Goal: Information Seeking & Learning: Learn about a topic

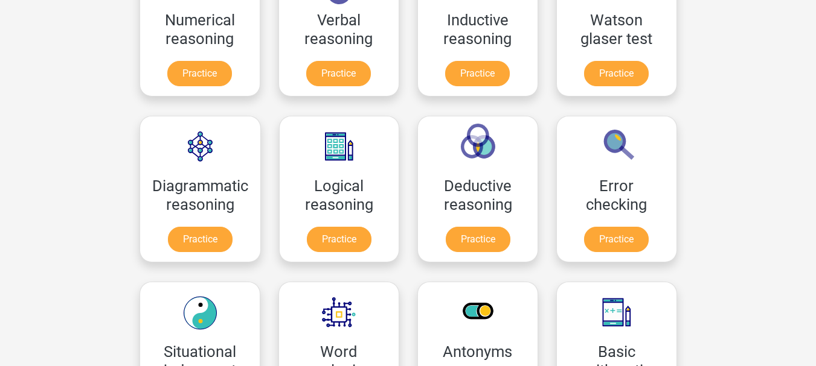
scroll to position [241, 0]
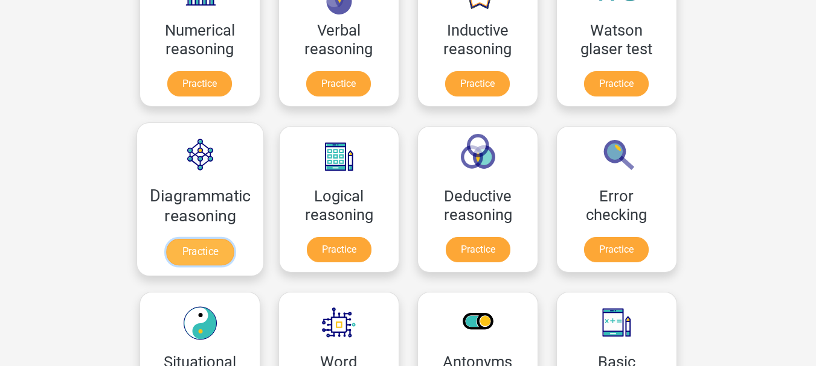
click at [203, 239] on link "Practice" at bounding box center [200, 252] width 68 height 27
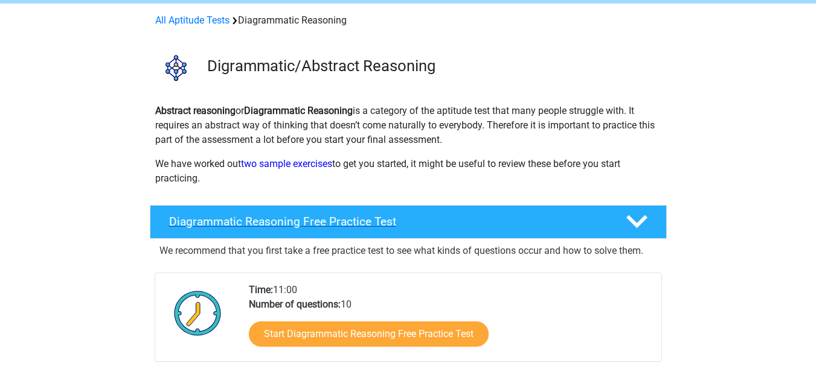
scroll to position [60, 0]
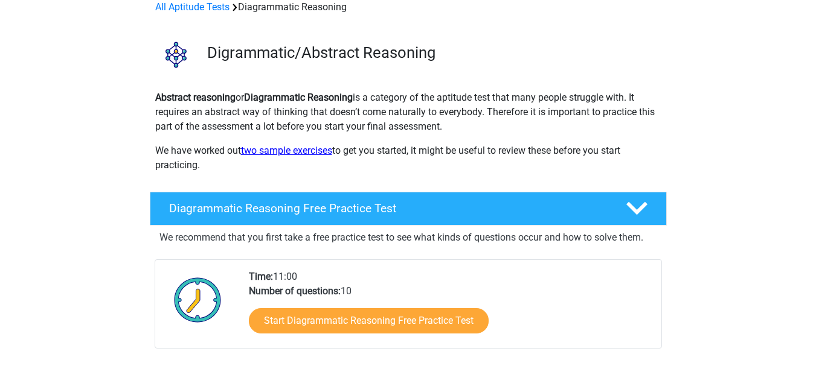
click at [278, 155] on link "two sample exercises" at bounding box center [286, 150] width 91 height 11
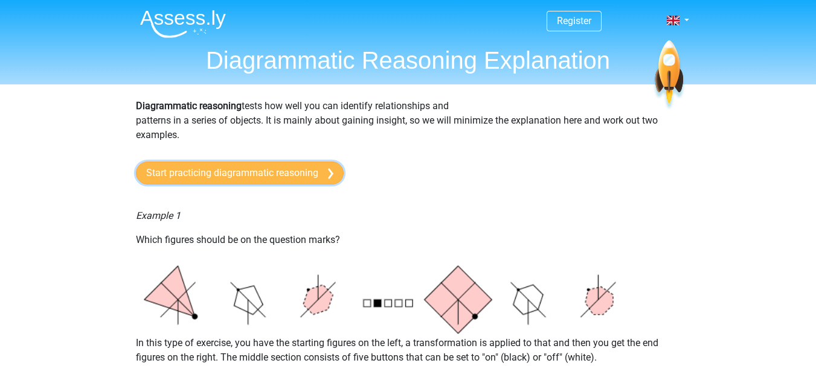
click at [252, 179] on link "Start practicing diagrammatic reasoning" at bounding box center [240, 173] width 208 height 23
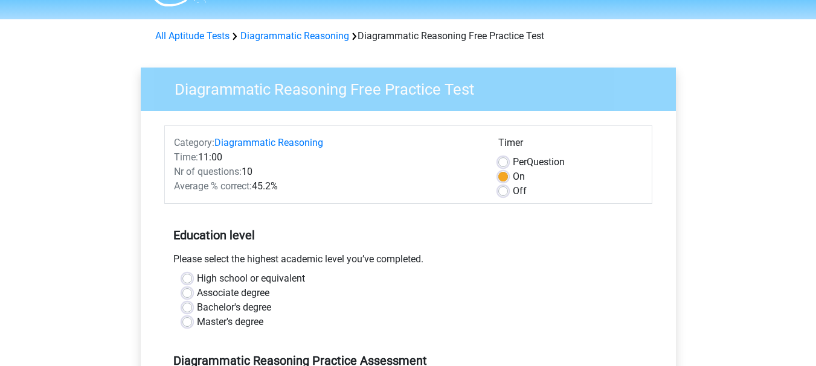
scroll to position [60, 0]
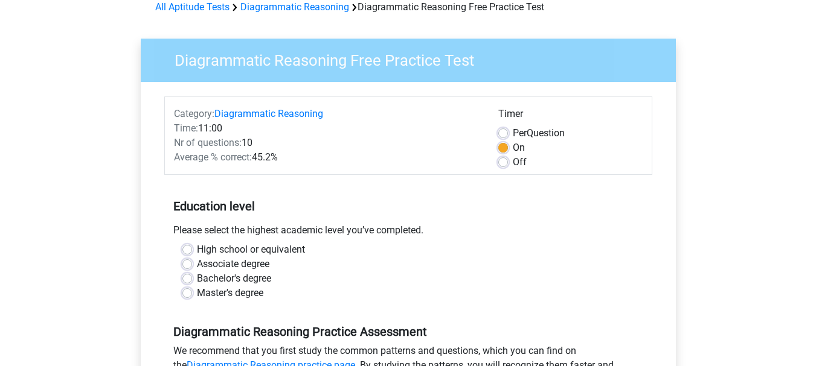
click at [197, 278] on label "Bachelor's degree" at bounding box center [234, 279] width 74 height 14
click at [187, 278] on input "Bachelor's degree" at bounding box center [187, 278] width 10 height 12
radio input "true"
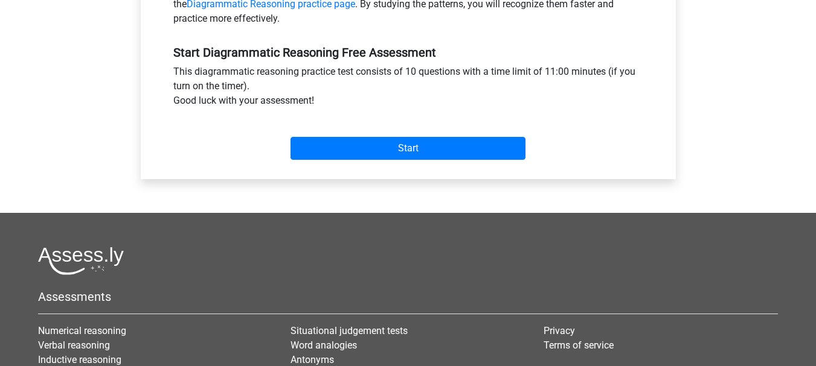
scroll to position [423, 0]
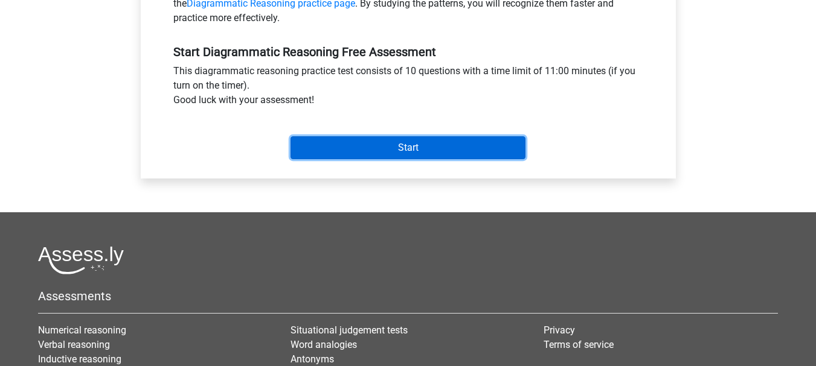
click at [390, 155] on input "Start" at bounding box center [407, 147] width 235 height 23
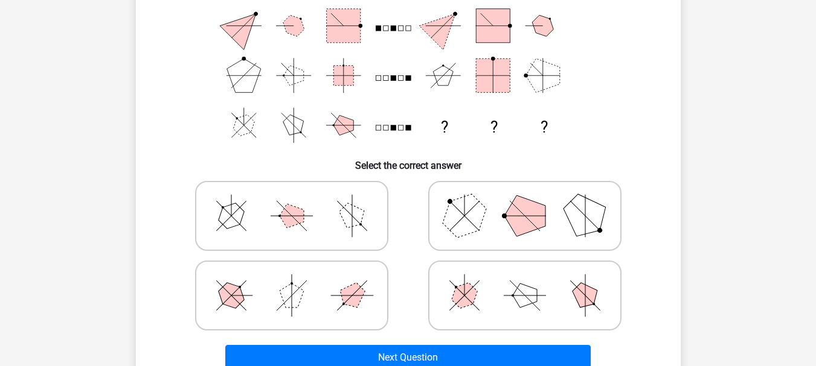
scroll to position [181, 0]
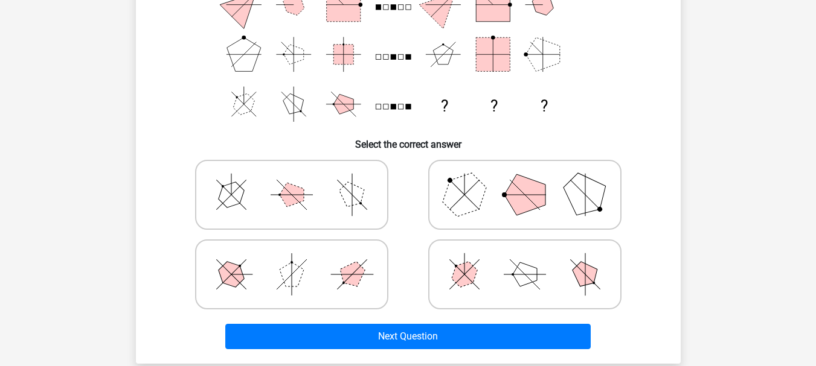
click at [284, 196] on polygon at bounding box center [292, 195] width 24 height 24
click at [292, 180] on input "radio" at bounding box center [296, 176] width 8 height 8
radio input "true"
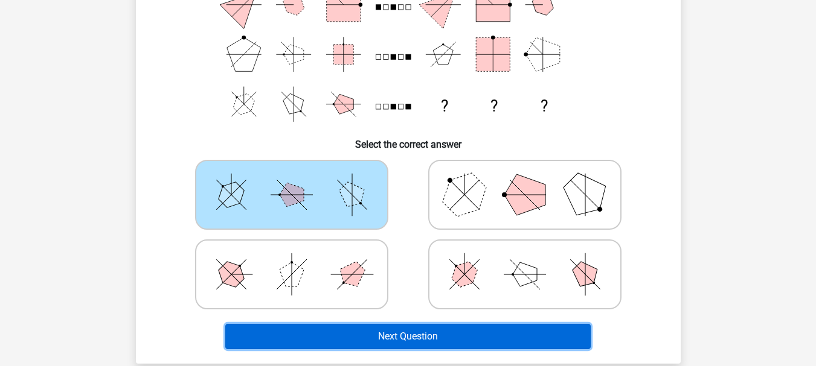
click at [438, 340] on button "Next Question" at bounding box center [407, 336] width 365 height 25
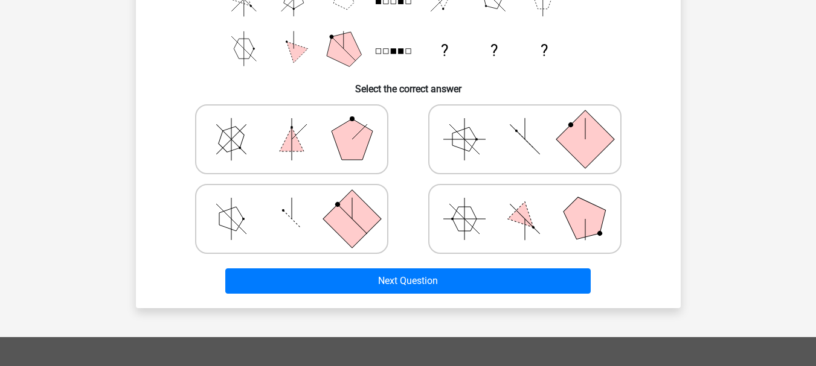
scroll to position [176, 0]
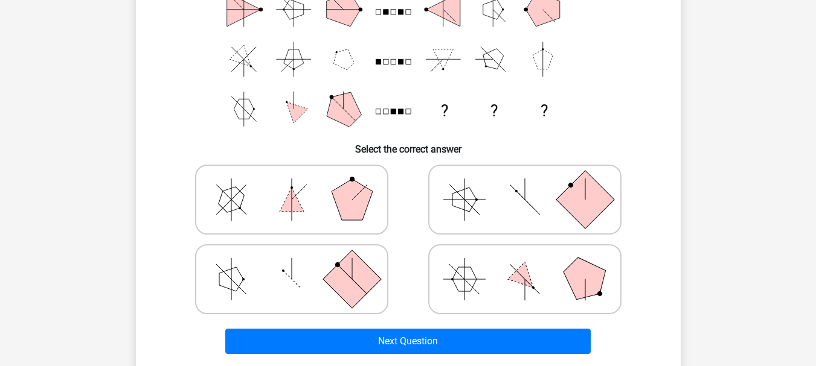
click at [534, 275] on icon at bounding box center [524, 279] width 181 height 60
click at [532, 264] on input "radio" at bounding box center [529, 261] width 8 height 8
radio input "true"
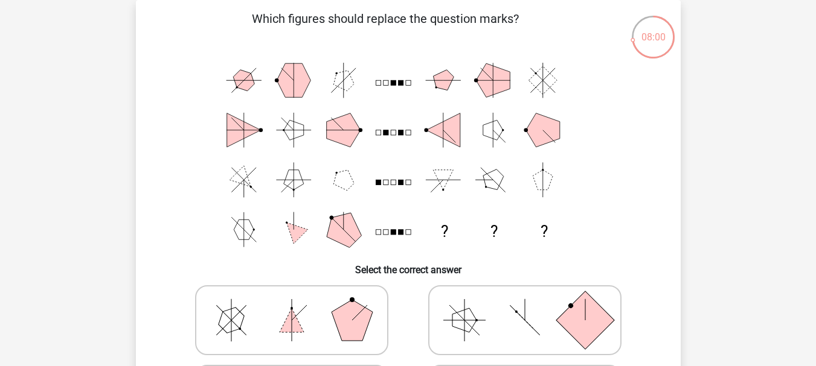
scroll to position [116, 0]
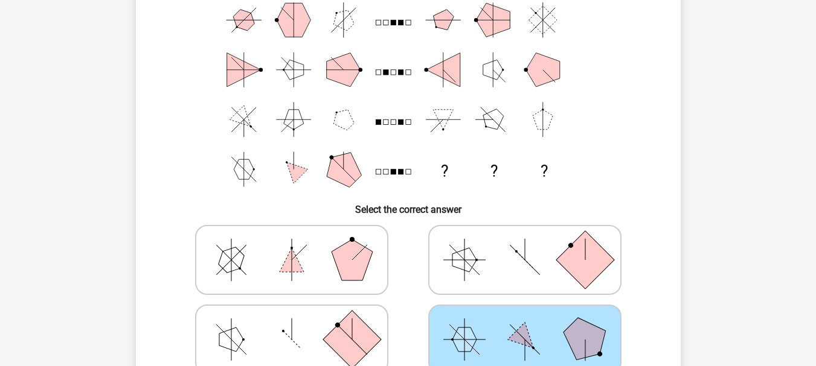
click at [304, 275] on icon at bounding box center [291, 260] width 181 height 60
click at [299, 245] on input "radio" at bounding box center [296, 241] width 8 height 8
radio input "true"
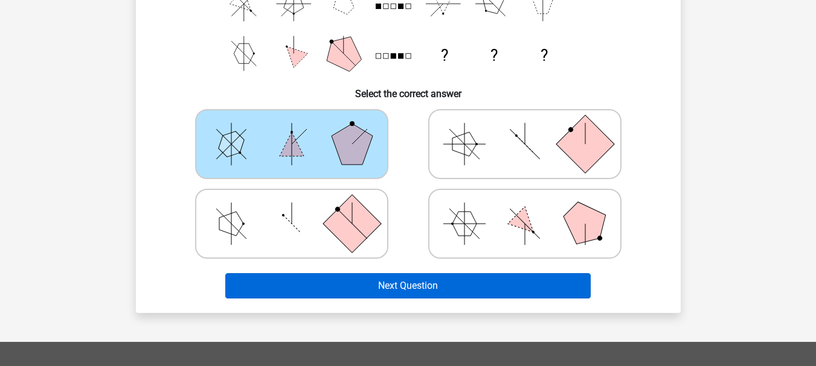
scroll to position [237, 0]
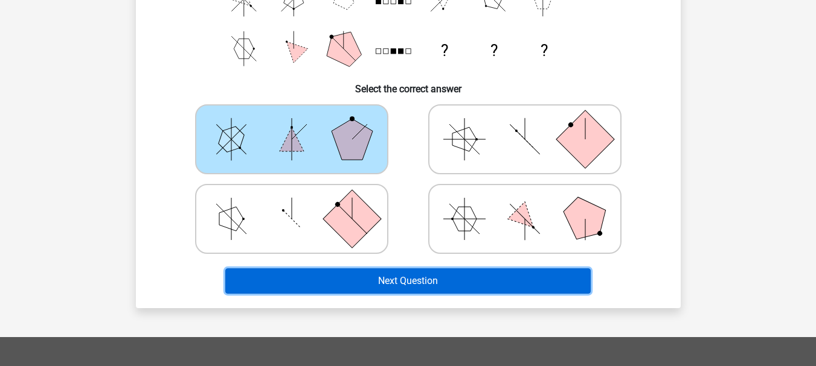
click at [457, 286] on button "Next Question" at bounding box center [407, 281] width 365 height 25
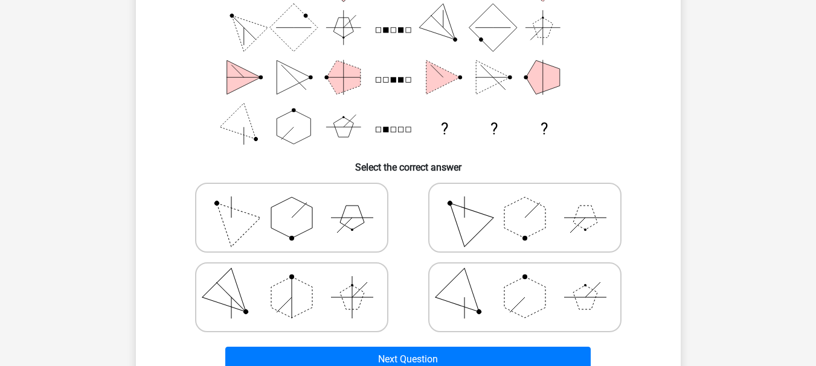
scroll to position [176, 0]
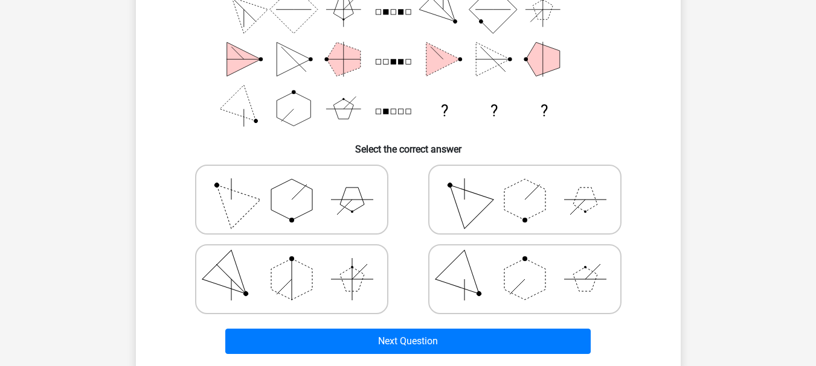
click at [281, 212] on polygon at bounding box center [291, 199] width 41 height 41
click at [292, 185] on input "radio" at bounding box center [296, 181] width 8 height 8
radio input "true"
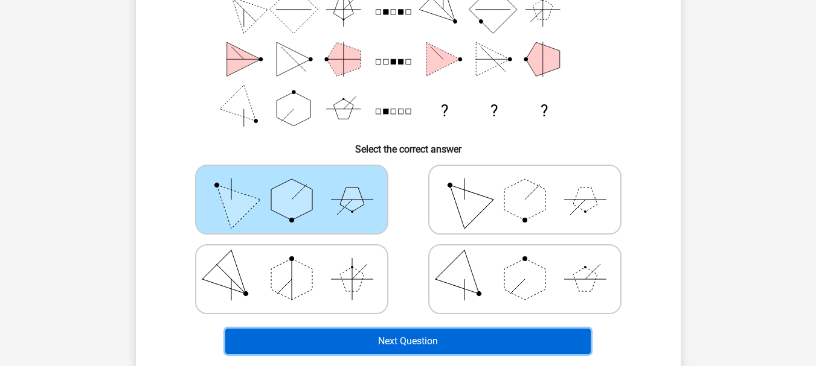
click at [493, 340] on button "Next Question" at bounding box center [407, 341] width 365 height 25
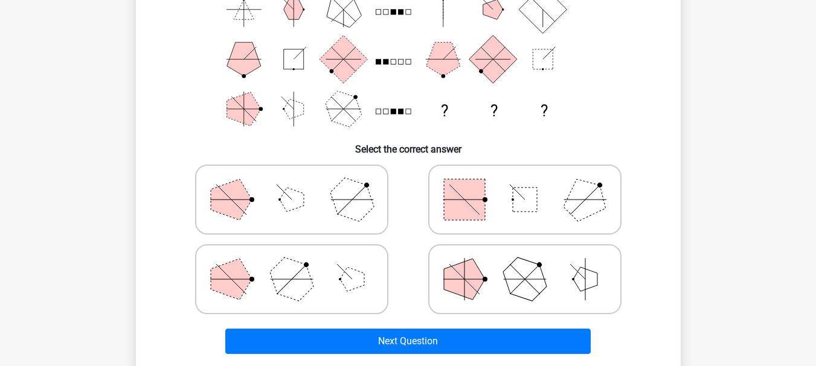
click at [467, 279] on polygon at bounding box center [464, 279] width 41 height 41
click at [525, 264] on input "radio" at bounding box center [529, 261] width 8 height 8
radio input "true"
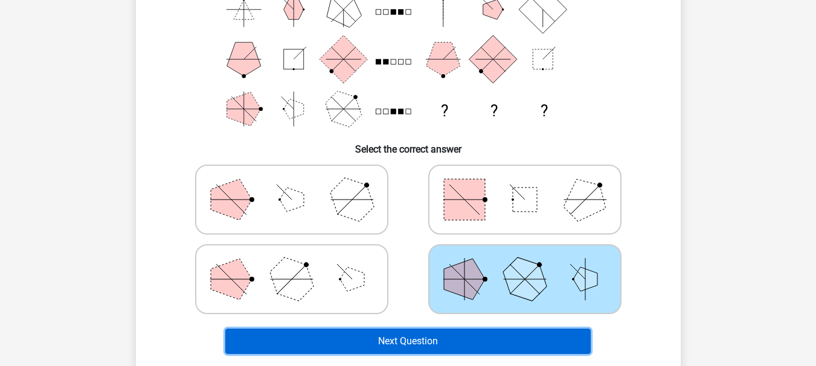
click at [467, 338] on button "Next Question" at bounding box center [407, 341] width 365 height 25
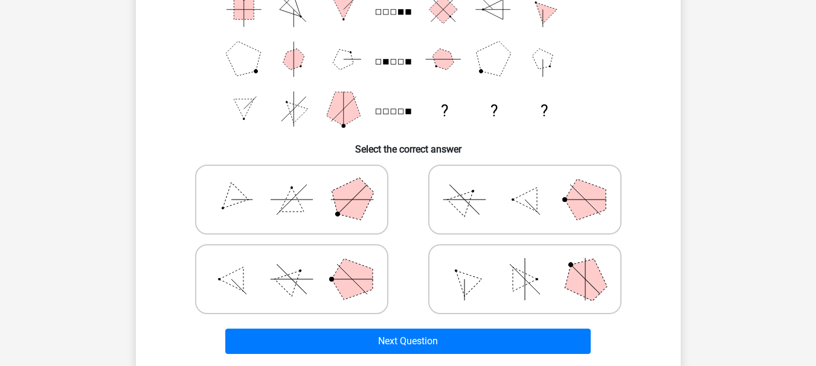
click at [489, 188] on icon at bounding box center [524, 200] width 181 height 60
click at [525, 185] on input "radio" at bounding box center [529, 181] width 8 height 8
radio input "true"
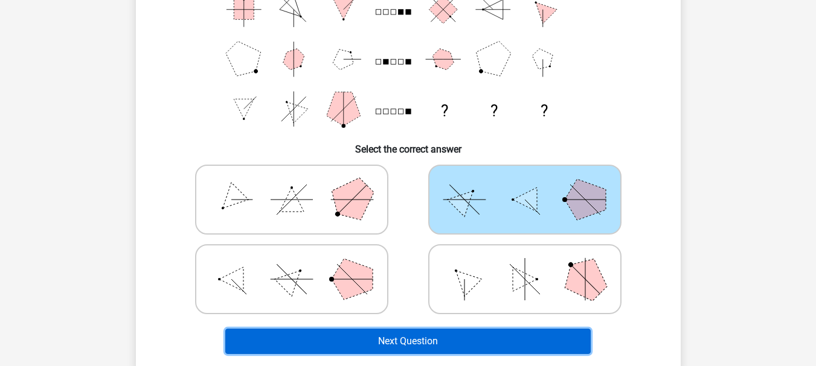
click at [485, 338] on button "Next Question" at bounding box center [407, 341] width 365 height 25
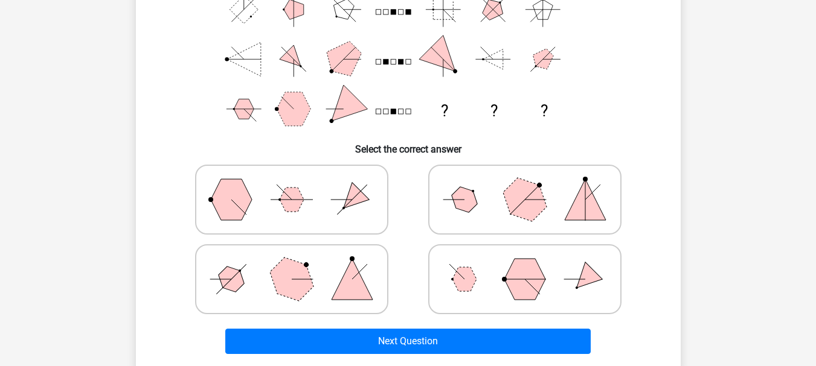
click at [325, 275] on icon at bounding box center [291, 279] width 181 height 60
click at [299, 264] on input "radio" at bounding box center [296, 261] width 8 height 8
radio input "true"
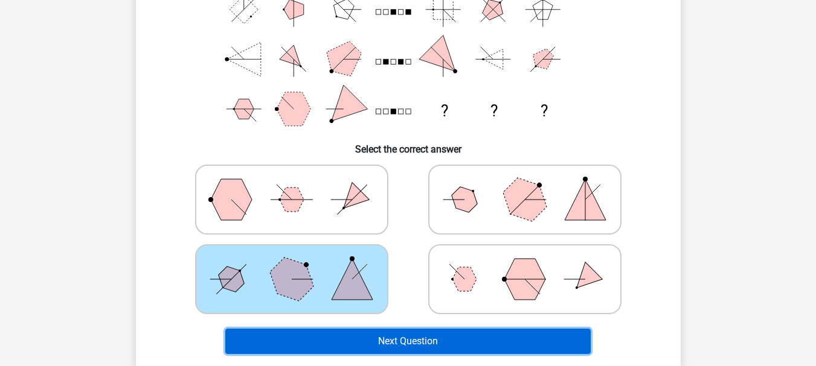
click at [464, 338] on button "Next Question" at bounding box center [407, 341] width 365 height 25
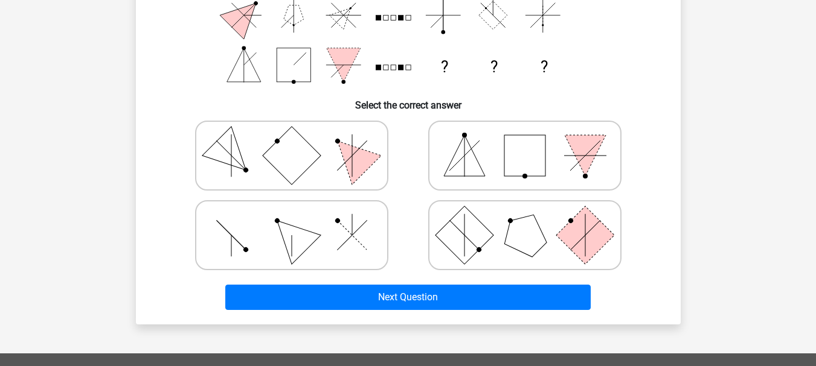
scroll to position [237, 0]
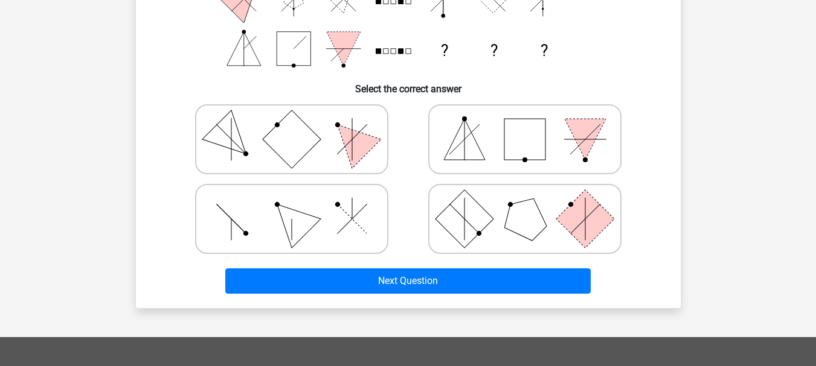
click at [356, 216] on icon at bounding box center [291, 219] width 181 height 60
click at [299, 204] on input "radio" at bounding box center [296, 200] width 8 height 8
radio input "true"
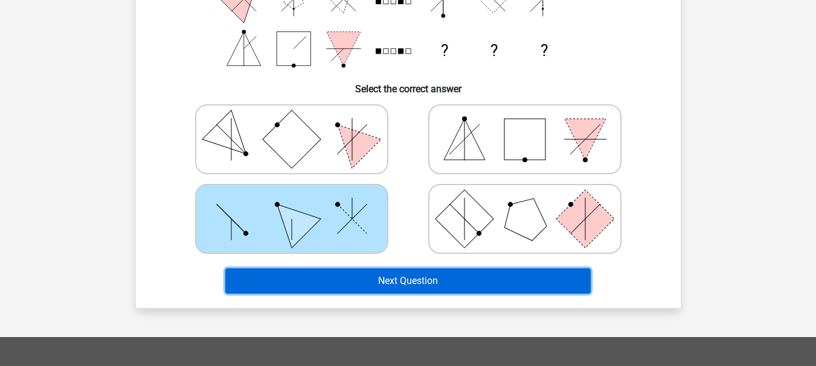
click at [472, 275] on button "Next Question" at bounding box center [407, 281] width 365 height 25
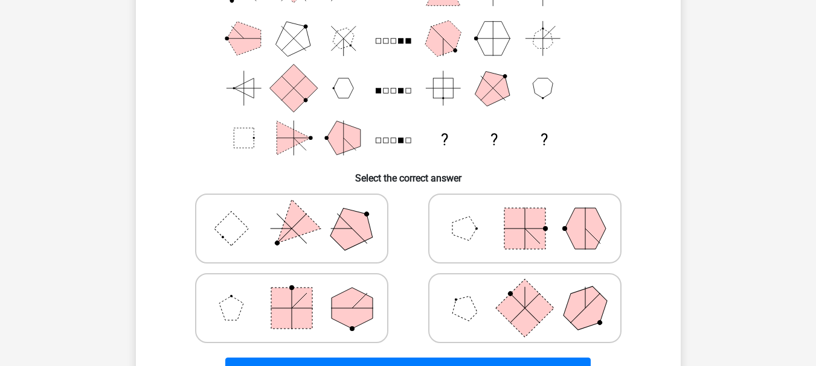
scroll to position [176, 0]
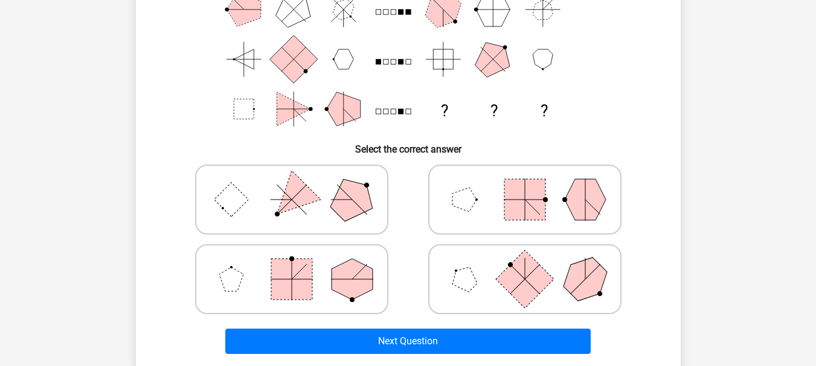
click at [488, 214] on icon at bounding box center [524, 200] width 181 height 60
click at [525, 185] on input "radio" at bounding box center [529, 181] width 8 height 8
radio input "true"
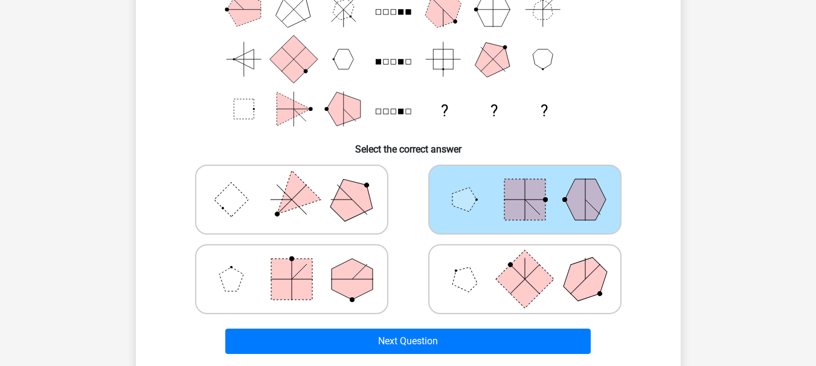
click at [290, 269] on rect at bounding box center [291, 279] width 41 height 41
click at [292, 264] on input "radio" at bounding box center [296, 261] width 8 height 8
radio input "true"
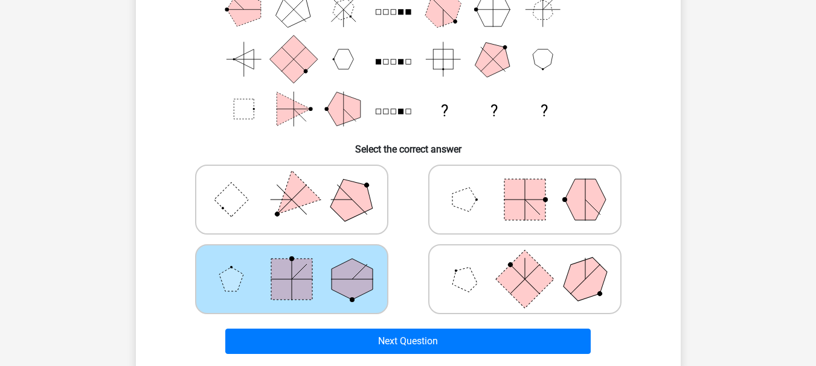
click at [493, 296] on icon at bounding box center [524, 279] width 181 height 60
click at [525, 264] on input "radio" at bounding box center [529, 261] width 8 height 8
radio input "true"
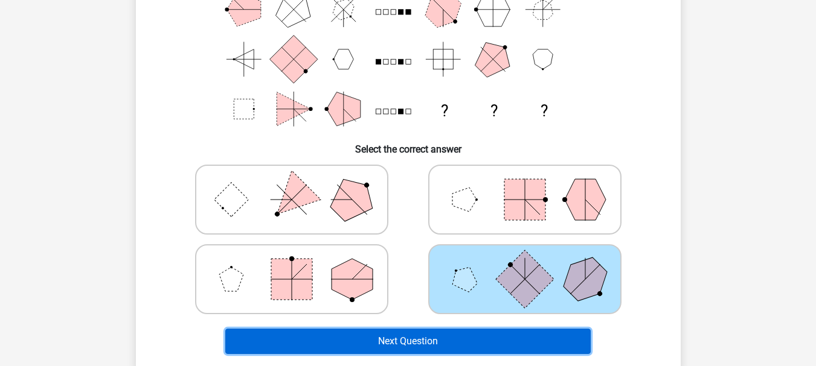
click at [488, 347] on button "Next Question" at bounding box center [407, 341] width 365 height 25
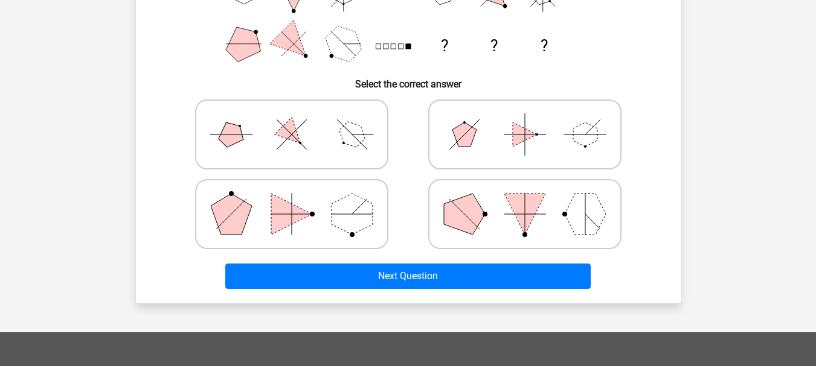
scroll to position [302, 0]
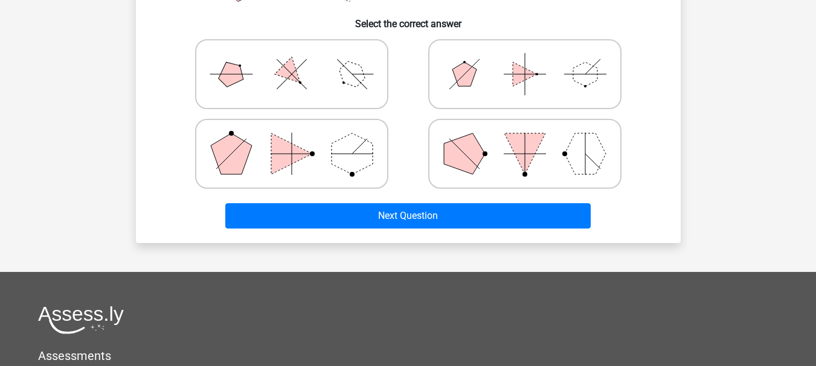
click at [318, 99] on icon at bounding box center [291, 74] width 181 height 60
click at [299, 59] on input "radio" at bounding box center [296, 55] width 8 height 8
radio input "true"
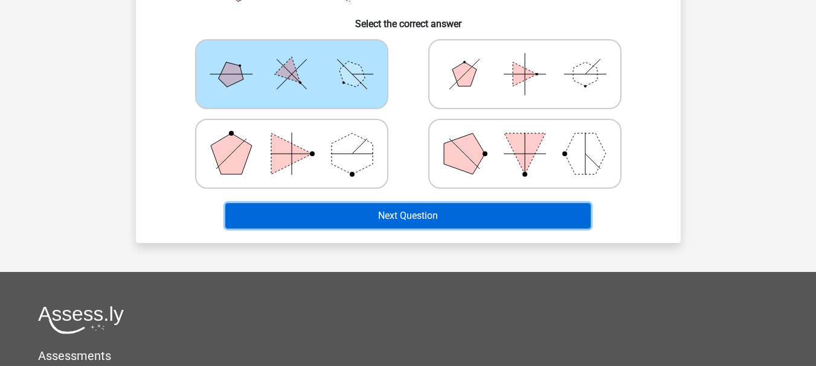
click at [472, 221] on button "Next Question" at bounding box center [407, 215] width 365 height 25
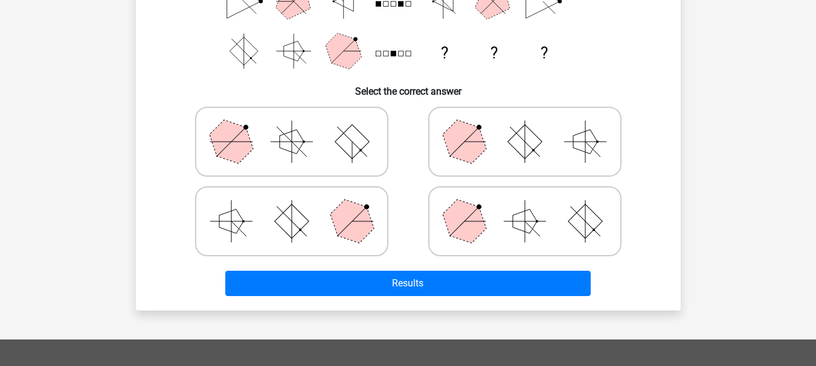
scroll to position [237, 0]
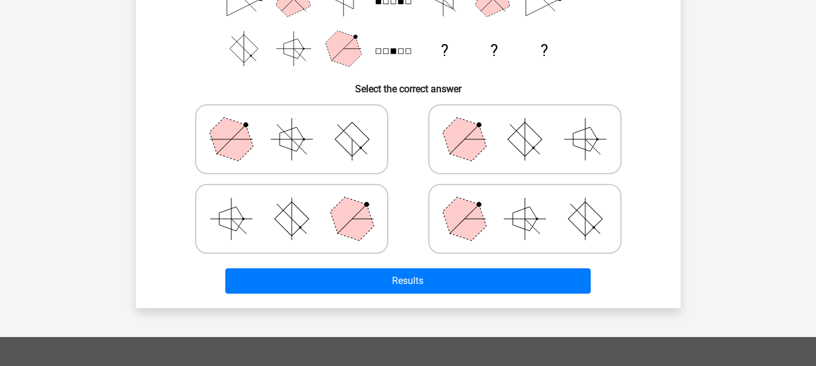
click at [446, 220] on polygon at bounding box center [464, 219] width 58 height 58
click at [525, 204] on input "radio" at bounding box center [529, 200] width 8 height 8
radio input "true"
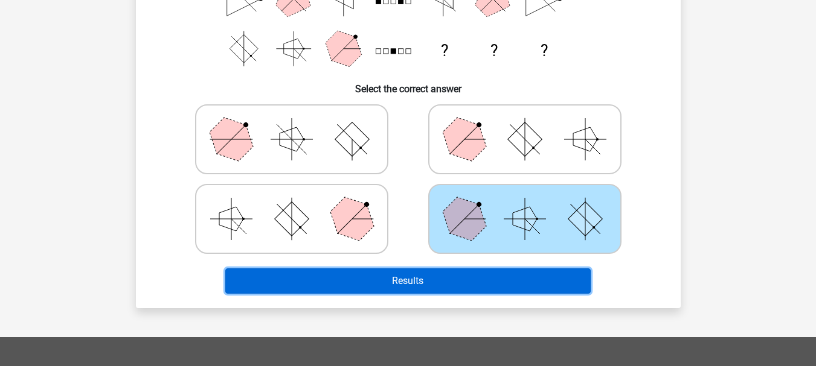
click at [455, 280] on button "Results" at bounding box center [407, 281] width 365 height 25
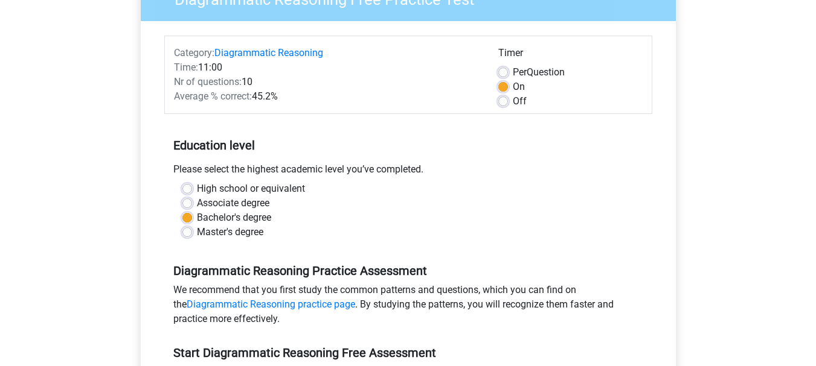
scroll to position [121, 0]
